Goal: Find specific page/section: Find specific page/section

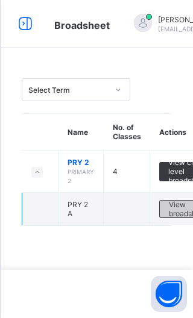
click at [181, 204] on span "View broadsheet" at bounding box center [188, 209] width 38 height 18
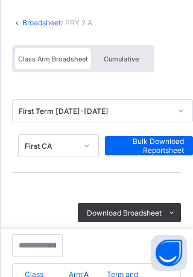
scroll to position [58, 0]
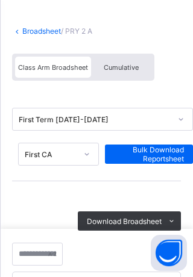
click at [121, 61] on div "Cumulative" at bounding box center [121, 67] width 60 height 21
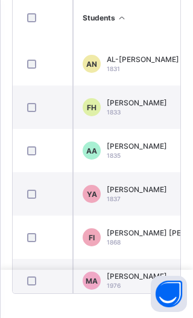
scroll to position [959, 165]
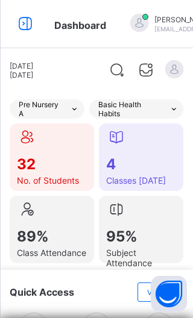
scroll to position [36, 0]
